Goal: Check status: Check status

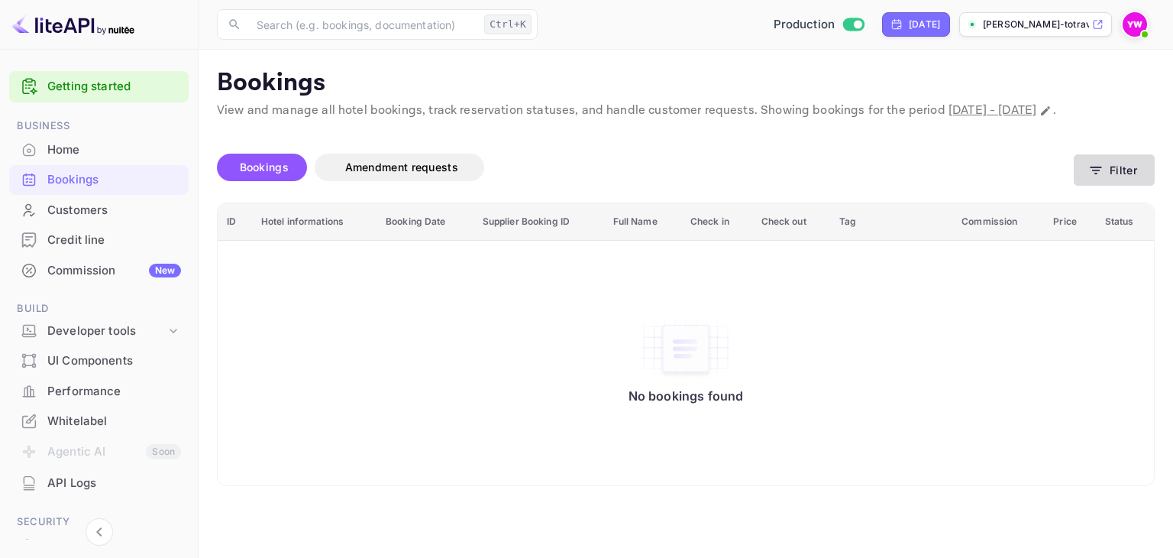
click at [1106, 186] on button "Filter" at bounding box center [1114, 169] width 81 height 31
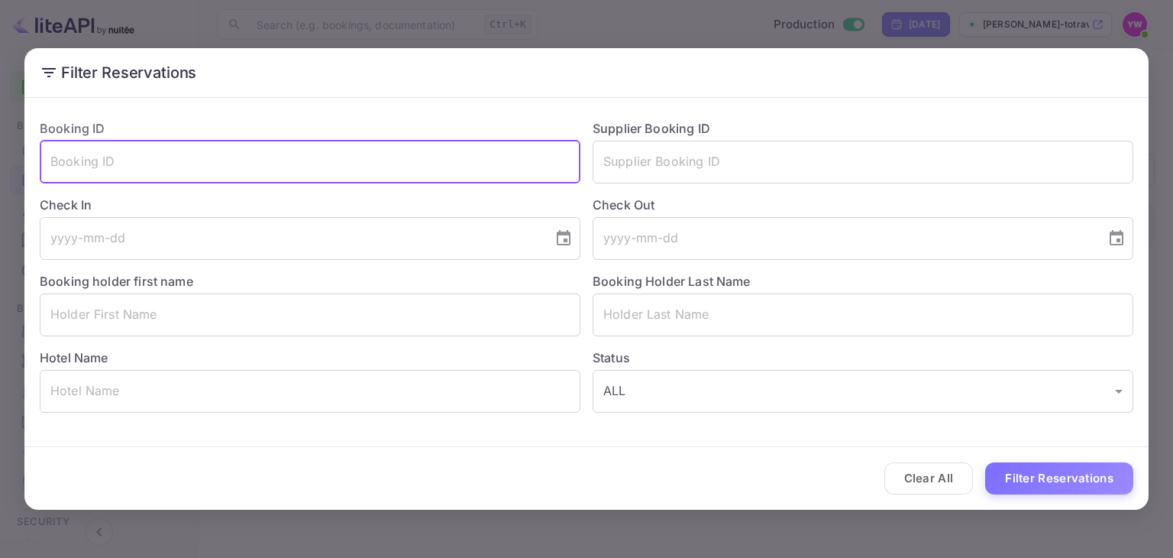
click at [242, 157] on input "text" at bounding box center [310, 162] width 541 height 43
paste input "gidzzmpfb"
type input "gidzzmpfb"
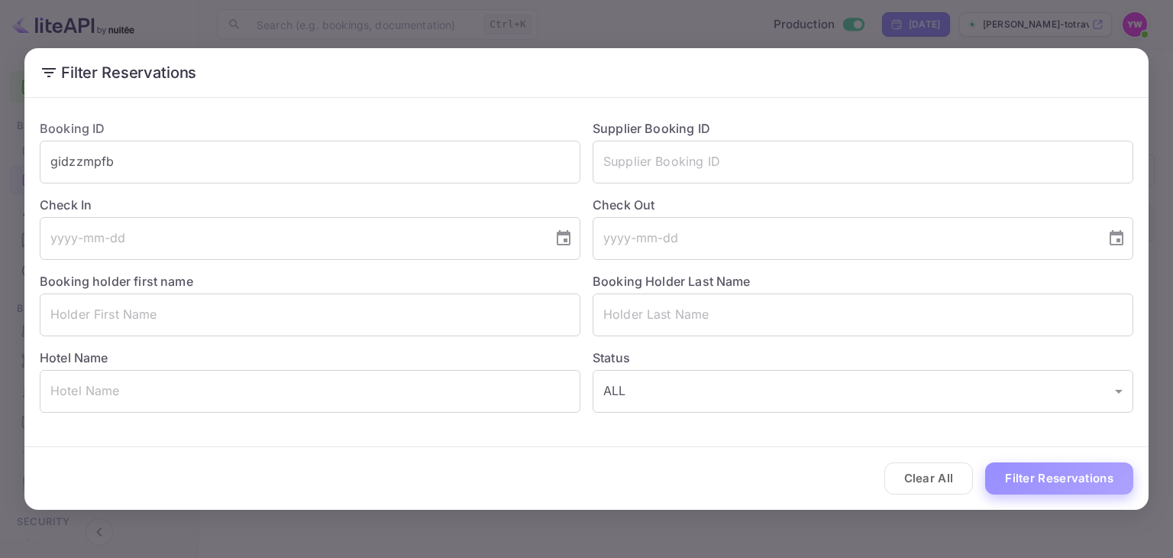
click at [1065, 484] on button "Filter Reservations" at bounding box center [1059, 478] width 148 height 33
click at [720, 161] on input "text" at bounding box center [863, 162] width 541 height 43
paste input "9436811"
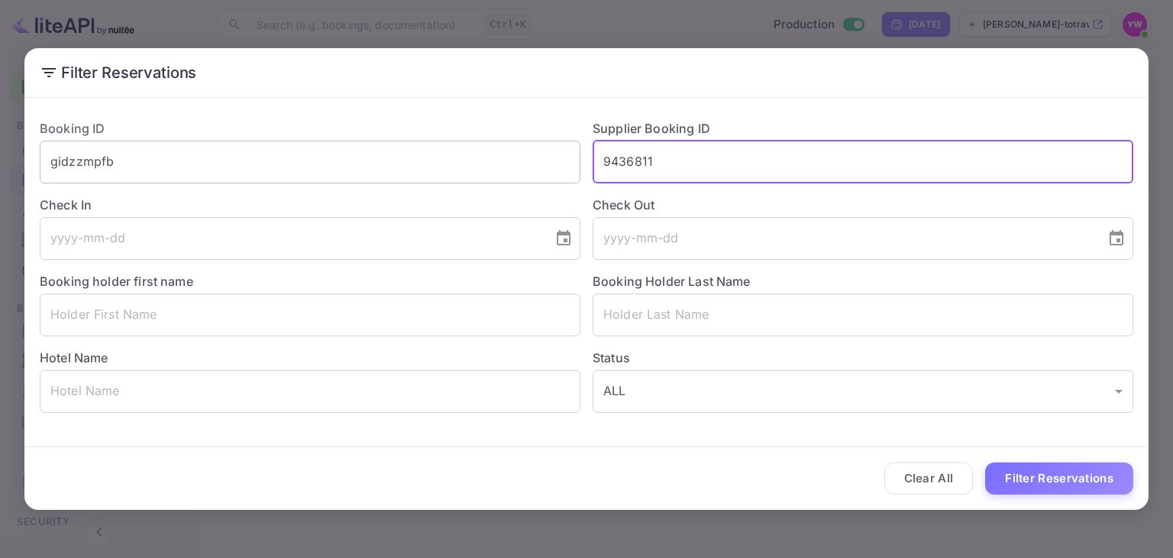
type input "9436811"
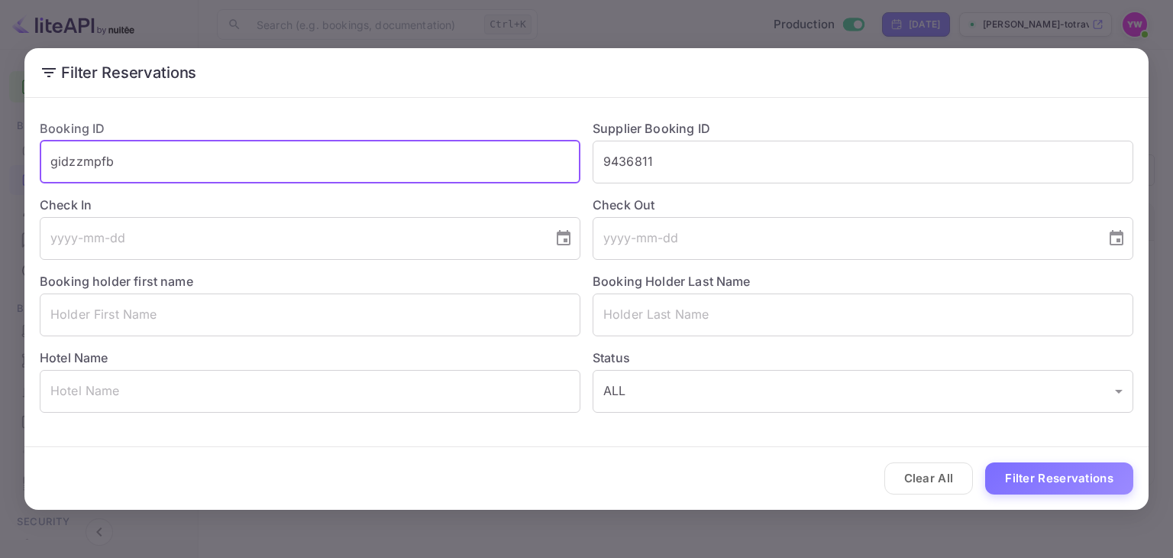
drag, startPoint x: 503, startPoint y: 170, endPoint x: 48, endPoint y: 157, distance: 455.5
click at [49, 157] on input "gidzzmpfb" at bounding box center [310, 162] width 541 height 43
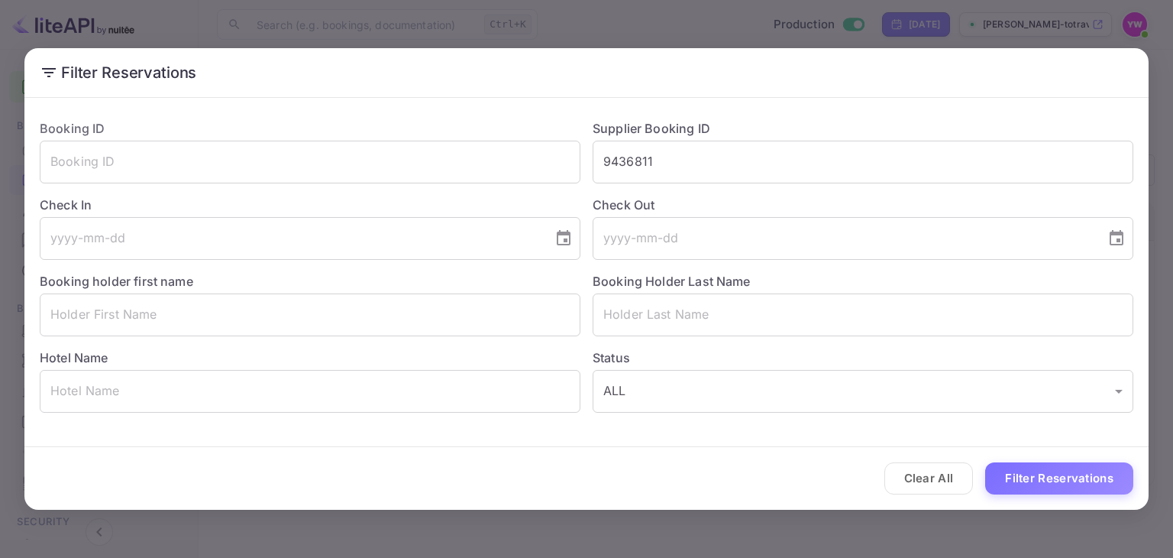
click at [1071, 458] on div "Clear All Filter Reservations" at bounding box center [586, 478] width 1124 height 63
click at [1069, 503] on div "Clear All Filter Reservations" at bounding box center [586, 478] width 1124 height 63
click at [1062, 483] on button "Filter Reservations" at bounding box center [1059, 478] width 148 height 33
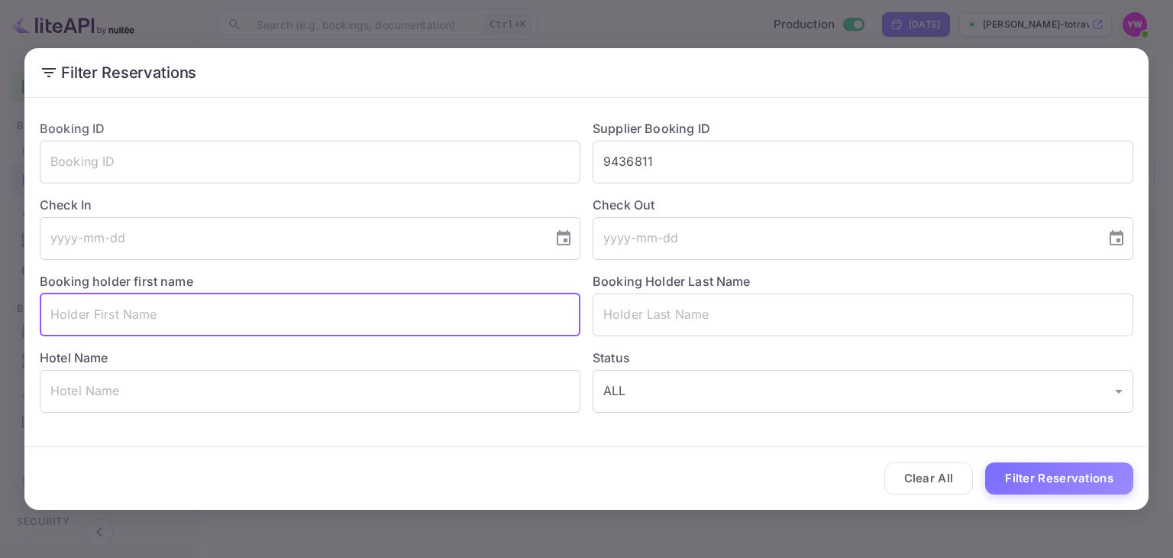
click at [267, 322] on input "text" at bounding box center [310, 314] width 541 height 43
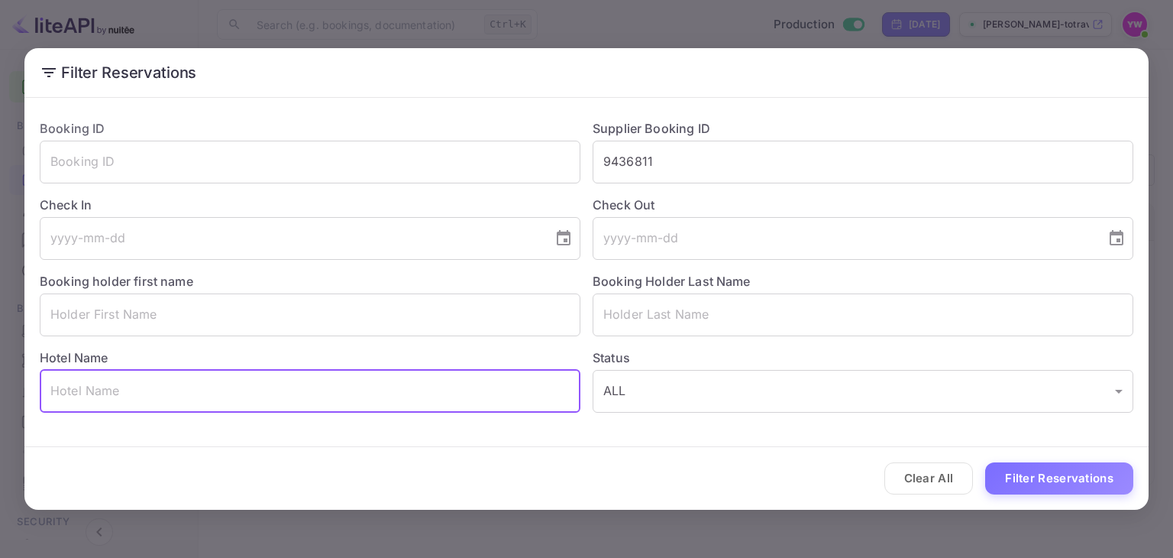
click at [205, 396] on input "text" at bounding box center [310, 391] width 541 height 43
paste input "[GEOGRAPHIC_DATA] [GEOGRAPHIC_DATA]"
type input "[GEOGRAPHIC_DATA] [GEOGRAPHIC_DATA]"
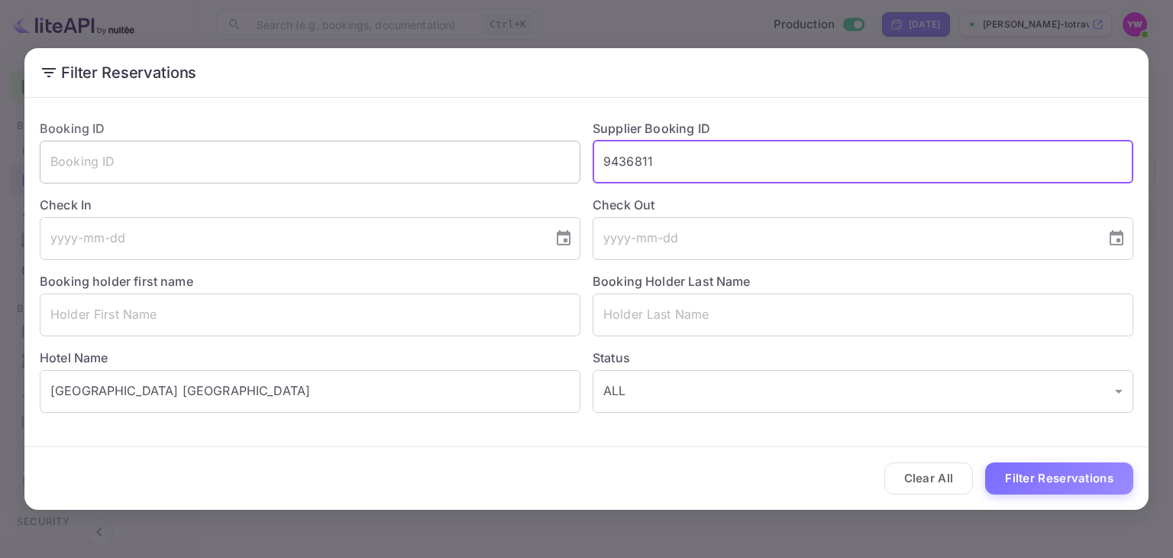
drag, startPoint x: 691, startPoint y: 169, endPoint x: 517, endPoint y: 176, distance: 174.3
click at [523, 176] on div "Booking ID ​ Supplier Booking ID 9436811 ​ Check In ​ Check Out ​ Booking holde…" at bounding box center [581, 260] width 1106 height 306
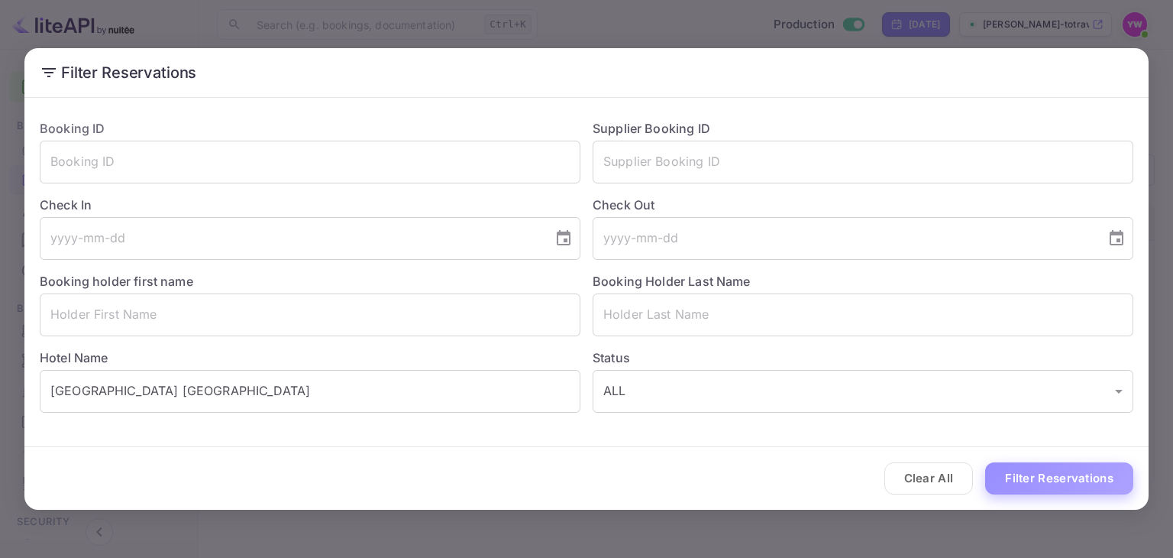
click at [1053, 474] on button "Filter Reservations" at bounding box center [1059, 478] width 148 height 33
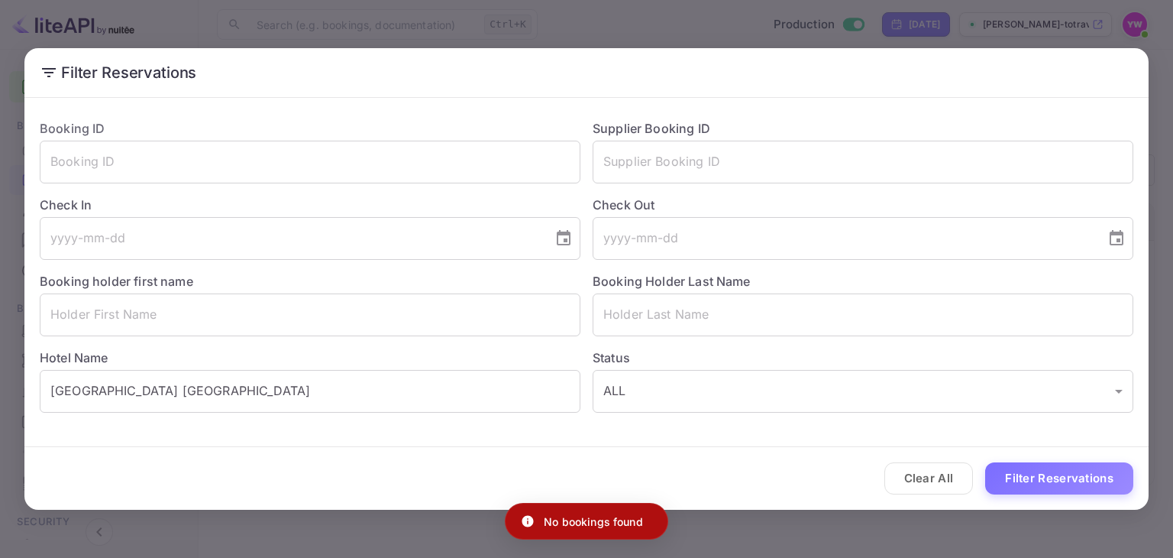
drag, startPoint x: 527, startPoint y: 20, endPoint x: 518, endPoint y: 4, distance: 18.5
click at [537, 19] on div "Filter Reservations Booking ID ​ Supplier Booking ID ​ Check In ​ Check Out ​ B…" at bounding box center [586, 279] width 1173 height 558
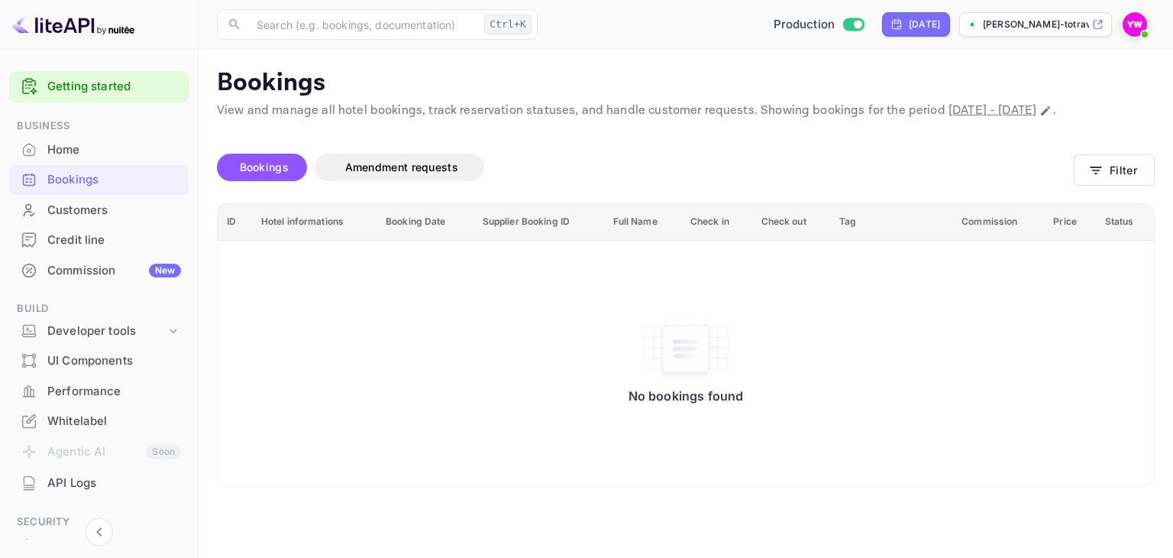
click at [1033, 113] on span "[DATE] - [DATE]" at bounding box center [993, 110] width 88 height 16
click at [1038, 118] on button "Change date range" at bounding box center [1045, 110] width 15 height 15
select select "9"
select select "2025"
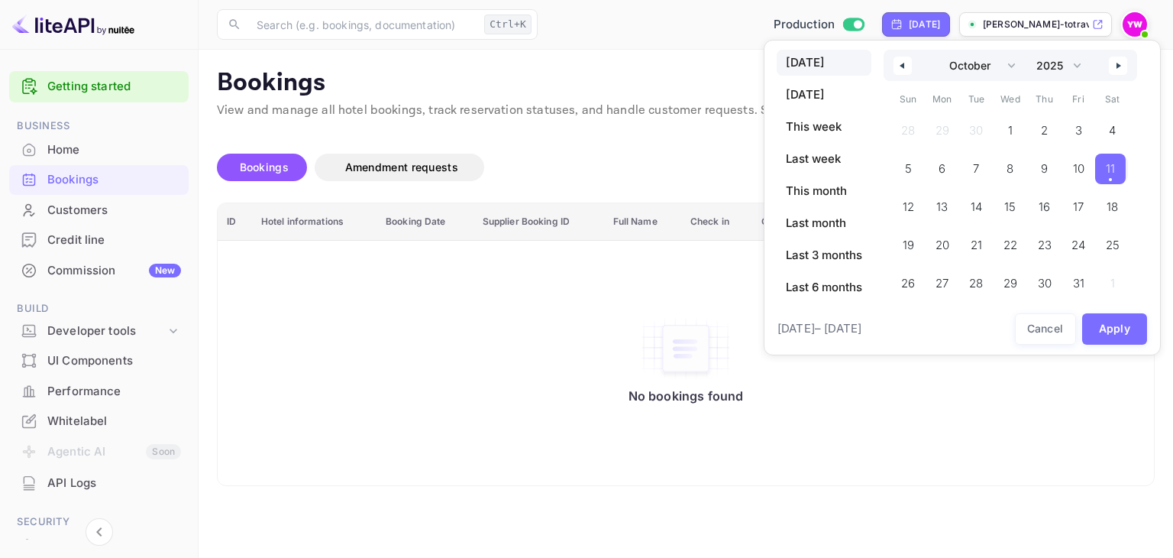
click at [898, 68] on icon "button" at bounding box center [901, 66] width 8 height 6
select select "8"
click at [914, 206] on span "14" at bounding box center [906, 207] width 31 height 31
click at [1119, 334] on button "Apply" at bounding box center [1115, 328] width 66 height 31
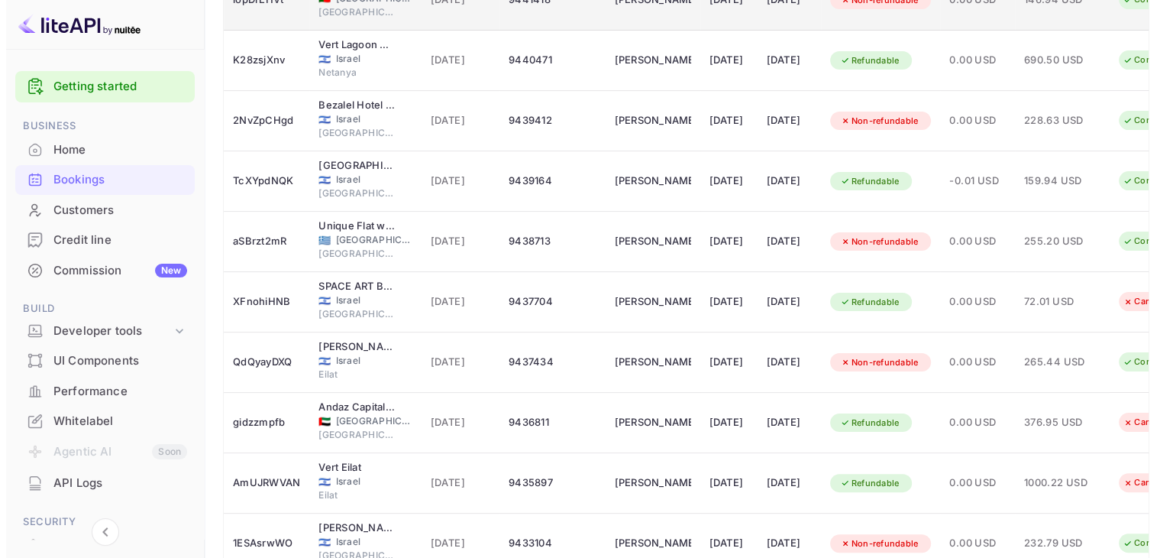
scroll to position [306, 0]
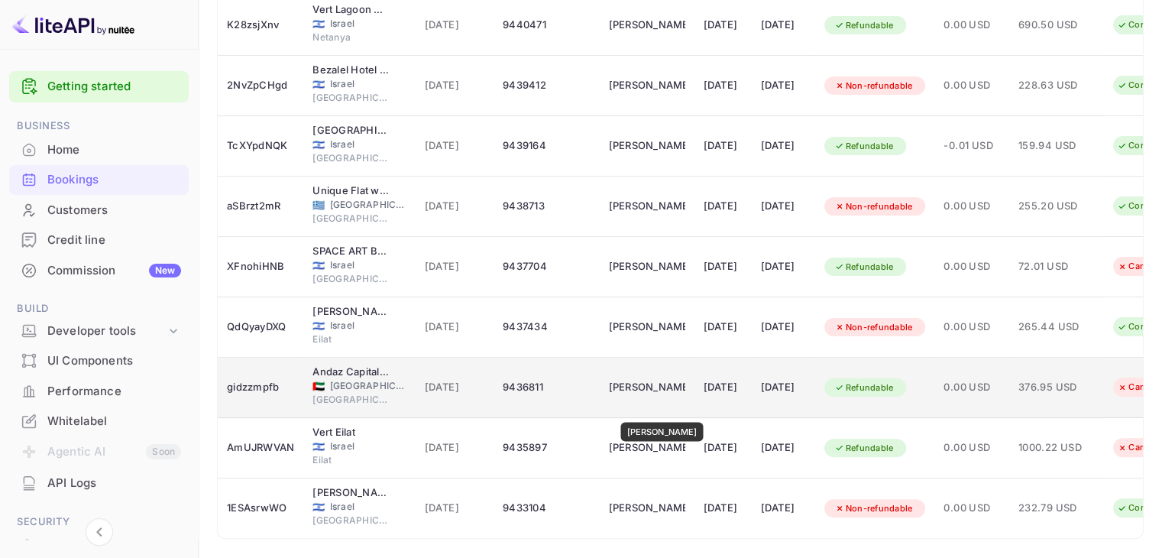
click at [661, 400] on div "[PERSON_NAME]" at bounding box center [647, 387] width 76 height 24
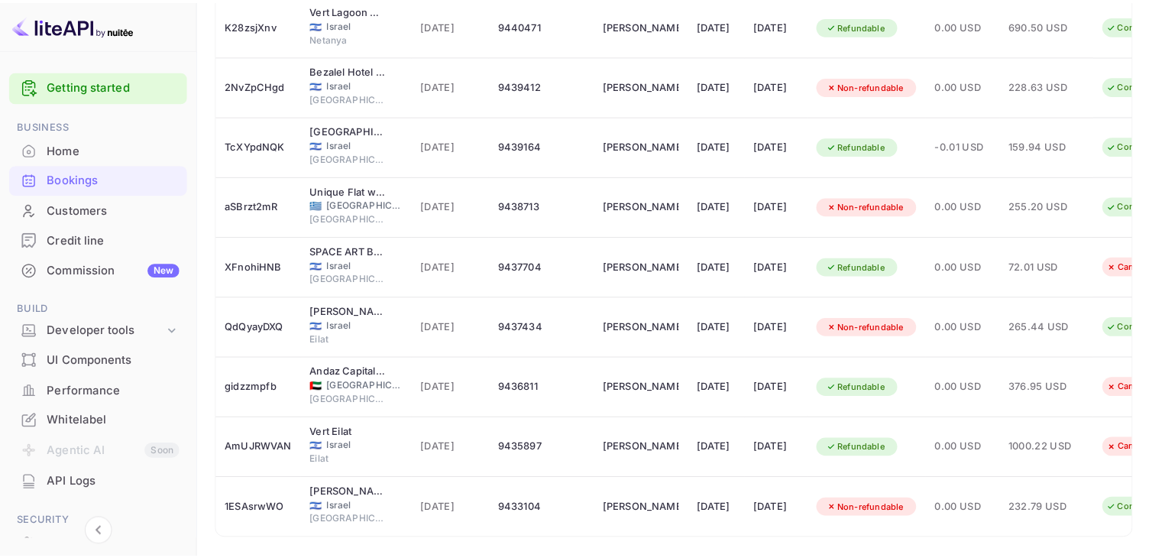
scroll to position [382, 0]
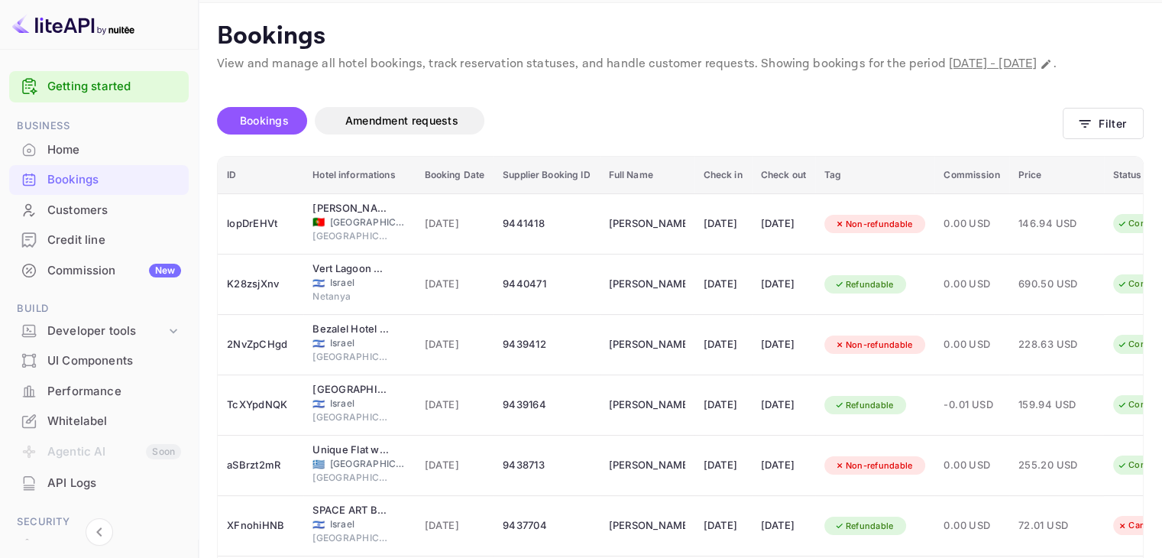
scroll to position [0, 0]
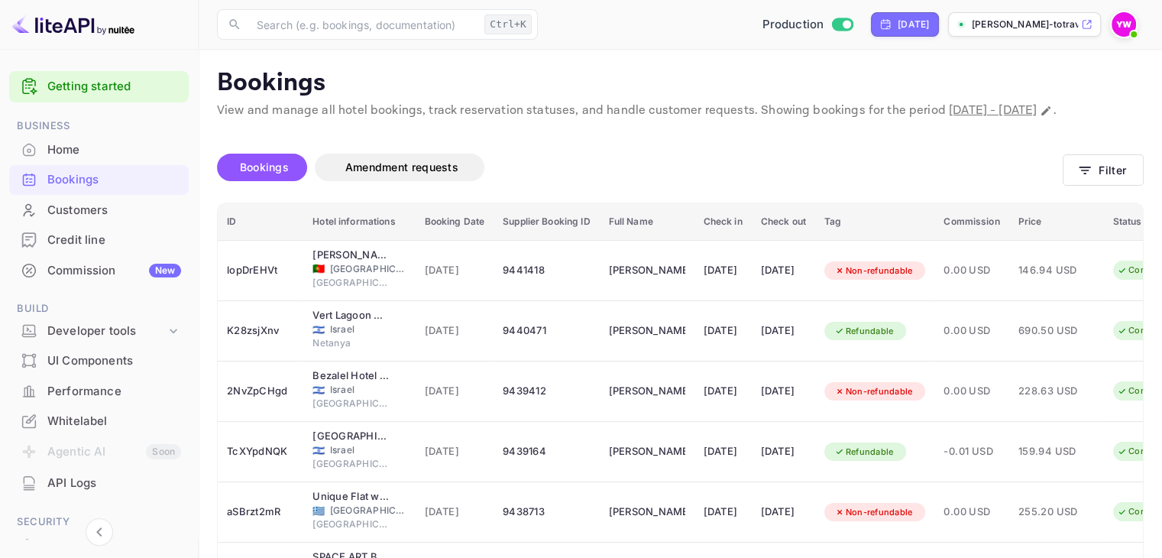
click at [1037, 109] on span "[DATE] - [DATE]" at bounding box center [993, 110] width 88 height 16
click at [1040, 117] on icon "Change date range" at bounding box center [1046, 111] width 12 height 12
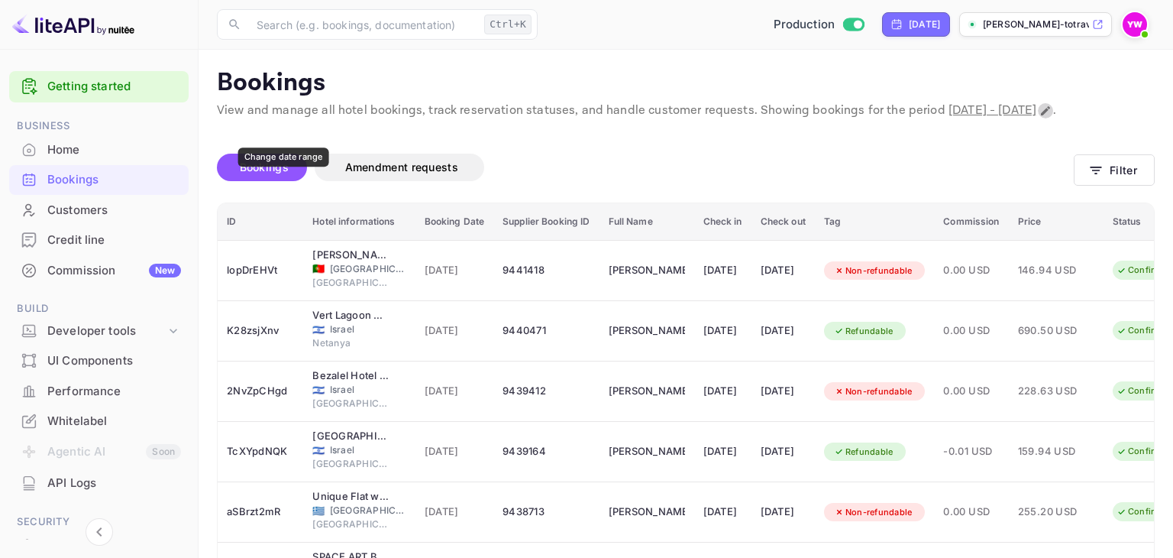
select select "8"
select select "2025"
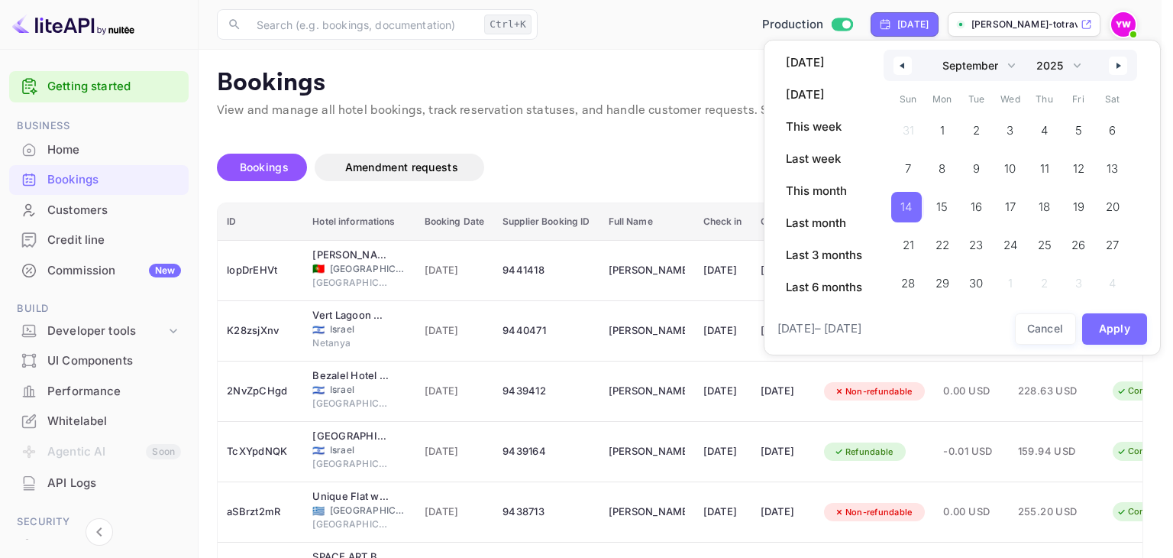
click at [1121, 67] on icon "button" at bounding box center [1121, 66] width 8 height 6
select select "9"
click at [1092, 163] on span "10" at bounding box center [1079, 169] width 34 height 31
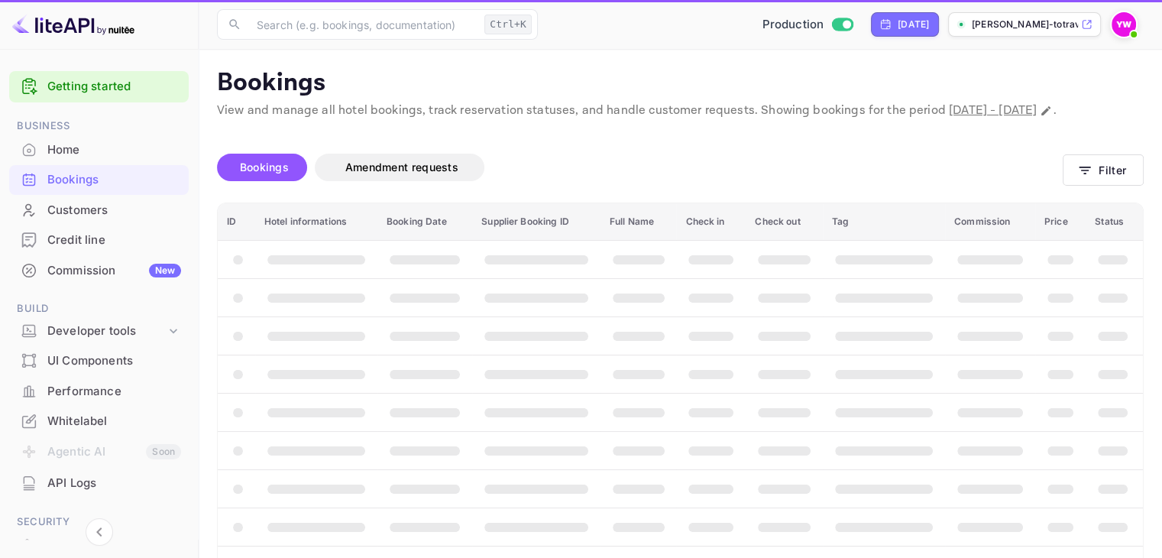
click at [1111, 316] on th "booking table" at bounding box center [1114, 297] width 57 height 38
